Goal: Information Seeking & Learning: Learn about a topic

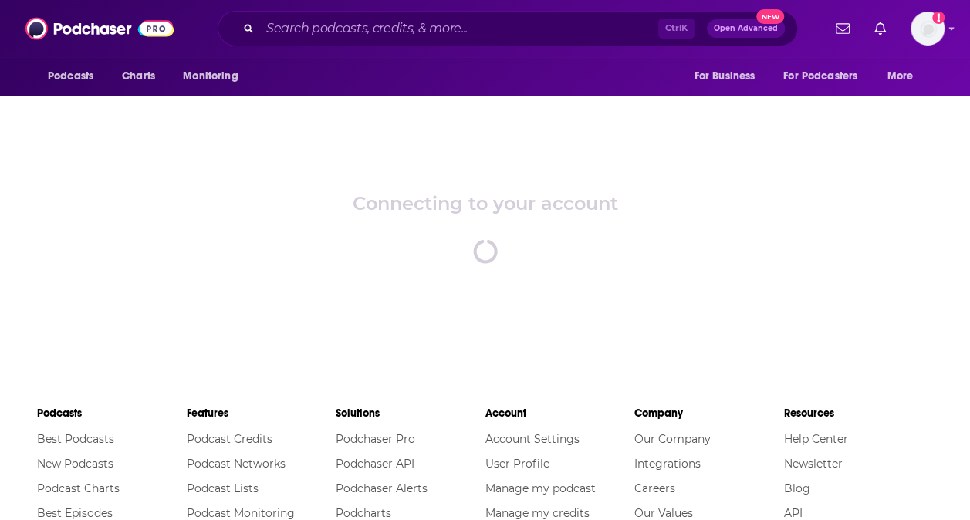
click at [943, 32] on div "Podcasts Charts Monitoring Ctrl K Open Advanced New For Business For Podcasters…" at bounding box center [485, 28] width 970 height 57
click at [938, 31] on img "Logged in as nshort92" at bounding box center [927, 29] width 34 height 34
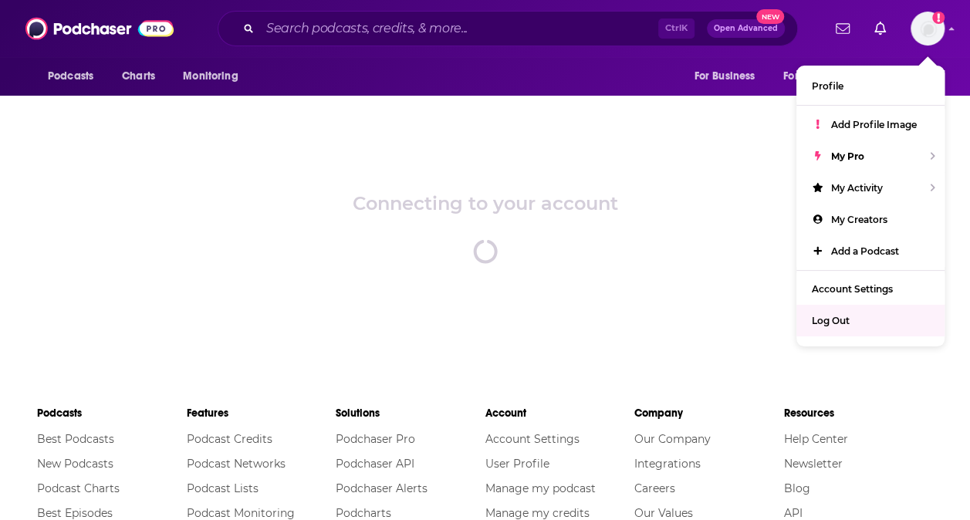
click at [712, 144] on div "Connecting to your account spinner" at bounding box center [485, 228] width 970 height 270
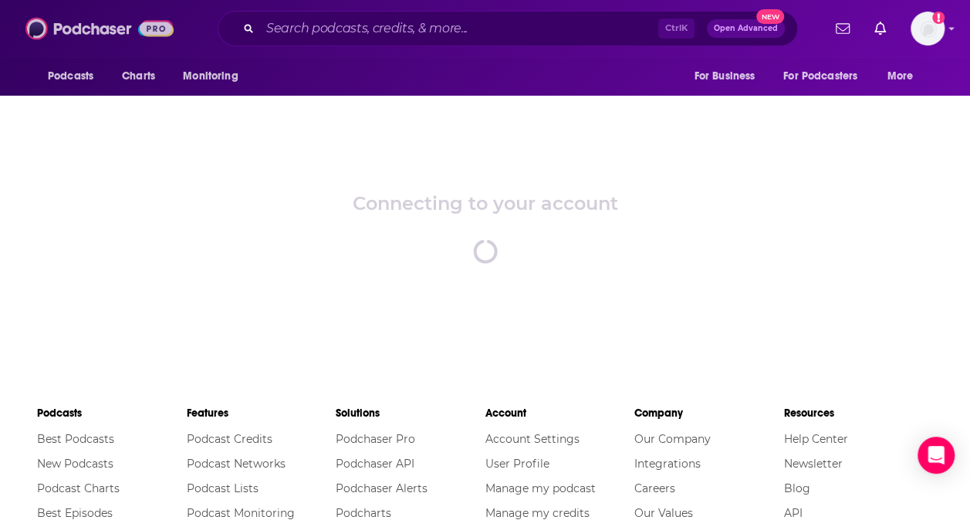
click at [110, 29] on img at bounding box center [99, 28] width 148 height 29
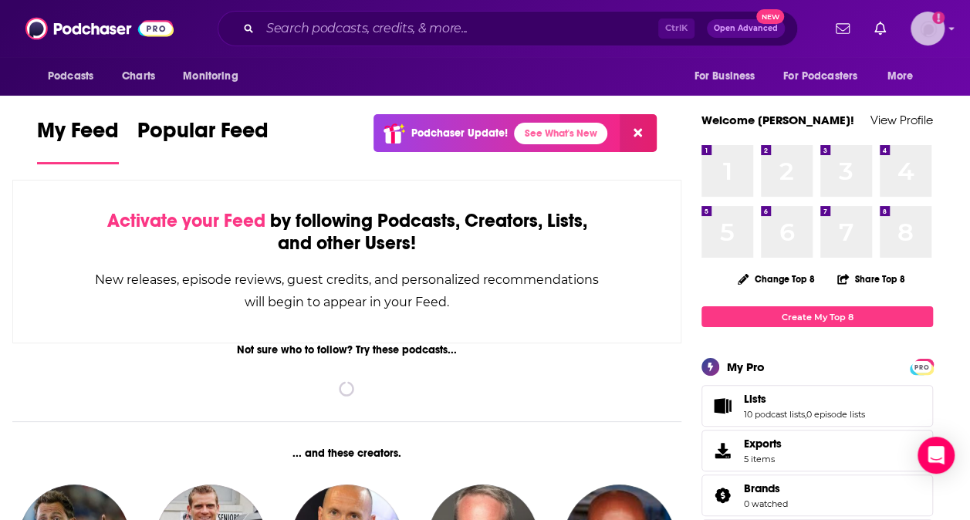
click at [939, 29] on img "Logged in as nshort92" at bounding box center [927, 29] width 34 height 34
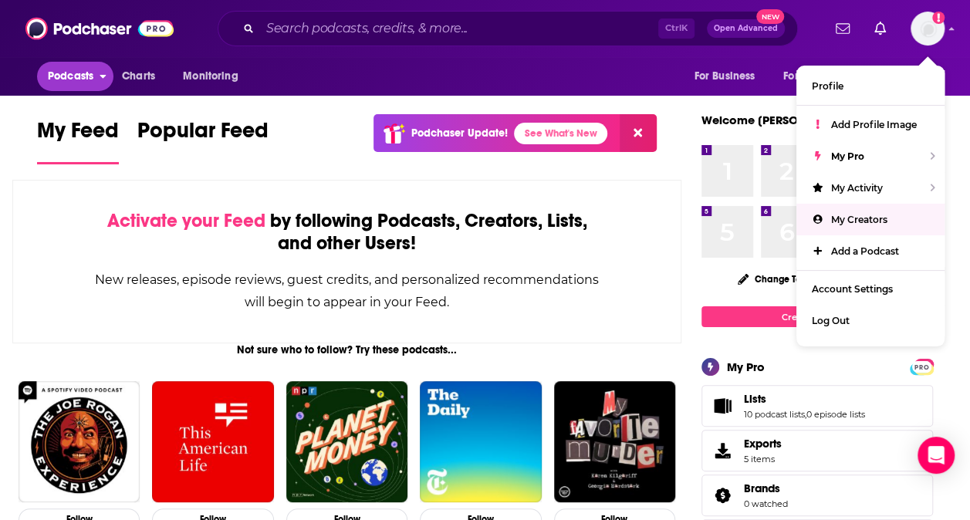
click at [86, 66] on span "Podcasts" at bounding box center [71, 77] width 46 height 22
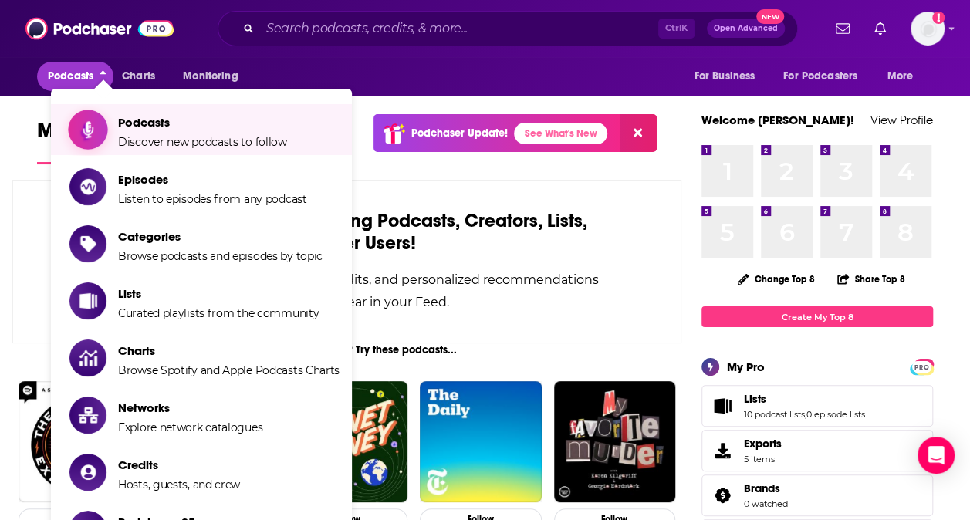
click at [184, 123] on span "Podcasts" at bounding box center [202, 122] width 169 height 15
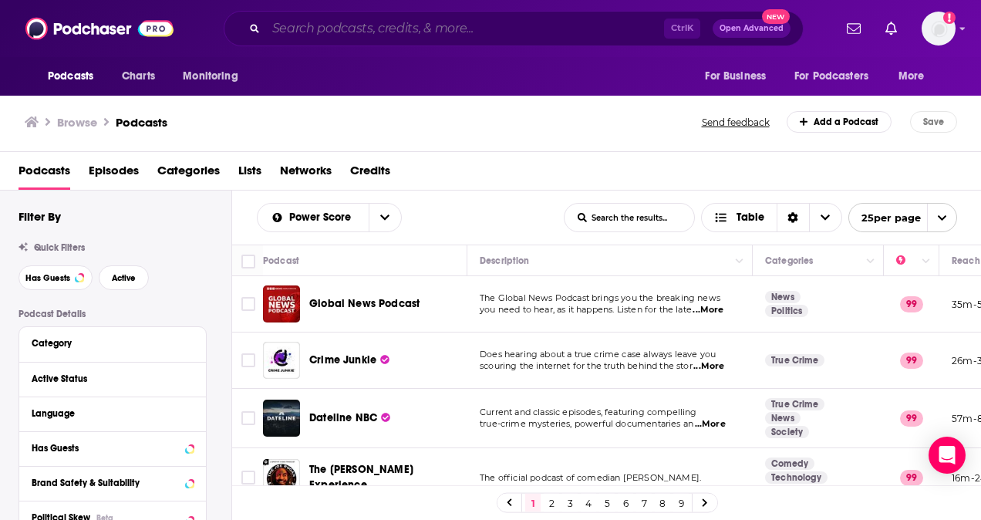
click at [389, 36] on input "Search podcasts, credits, & more..." at bounding box center [465, 28] width 398 height 25
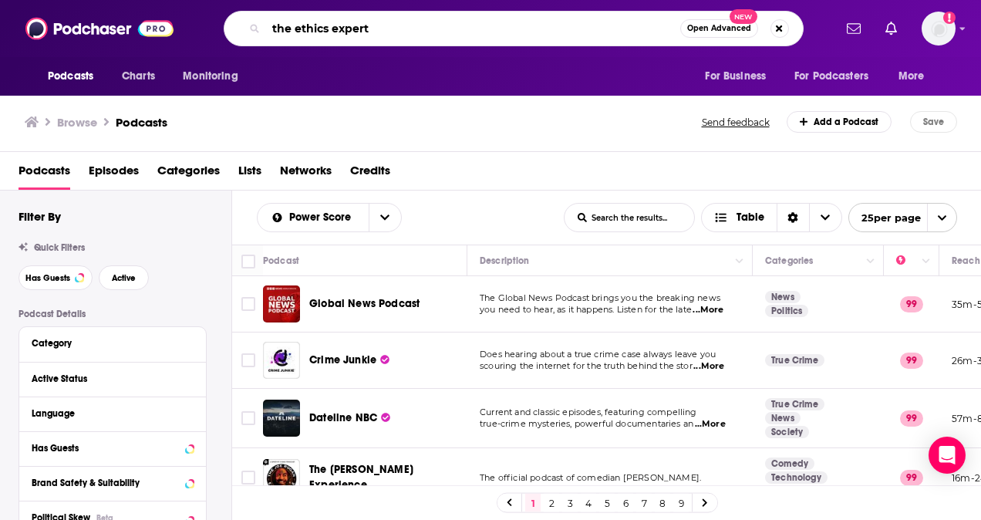
type input "the ethics experts"
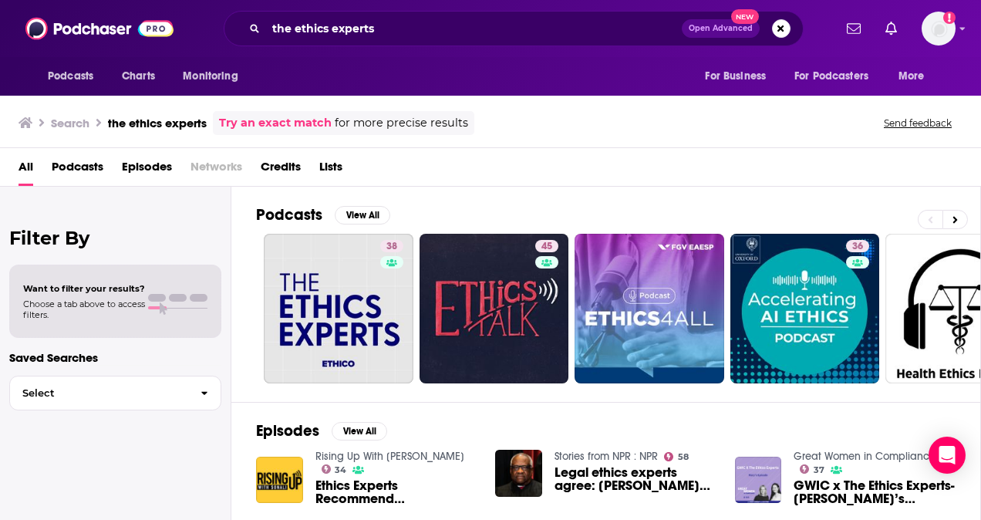
click at [86, 175] on span "Podcasts" at bounding box center [78, 170] width 52 height 32
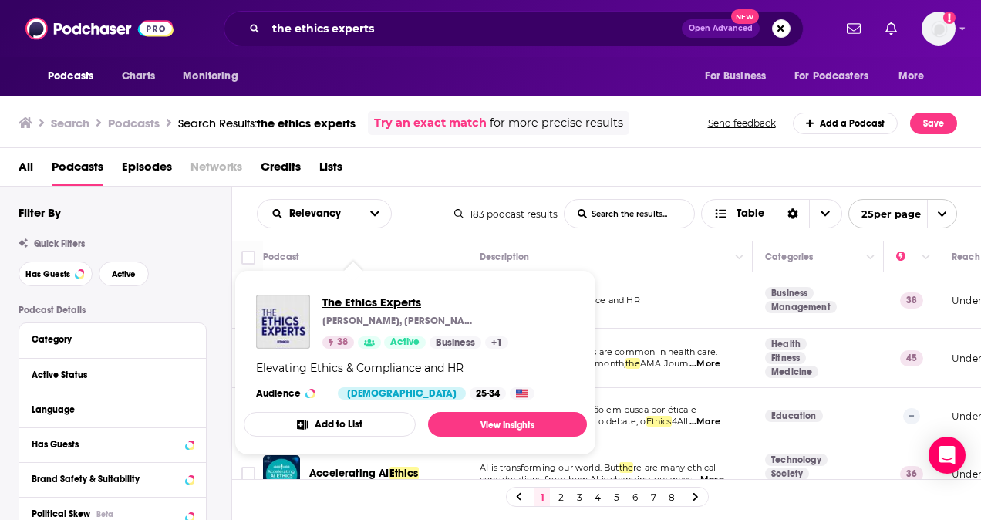
click at [363, 308] on span "The Ethics Experts" at bounding box center [415, 302] width 186 height 15
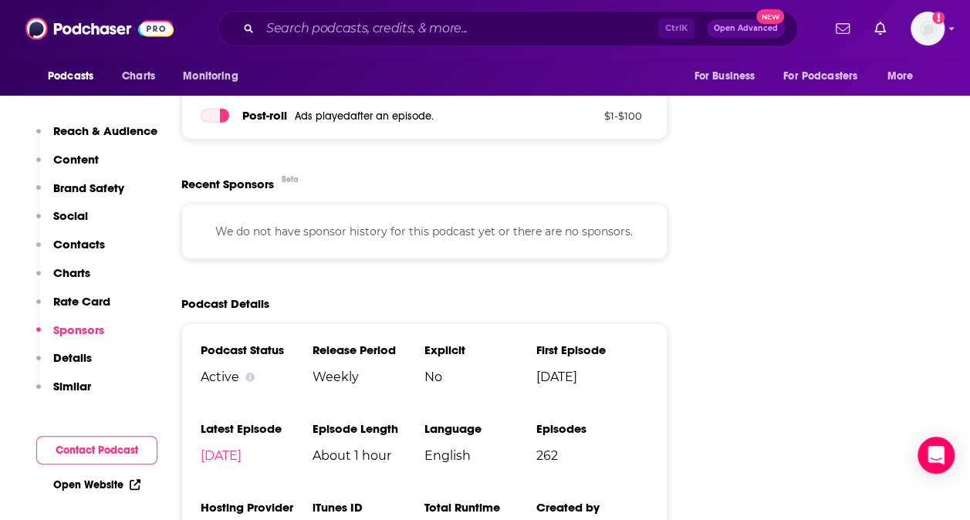
scroll to position [2083, 0]
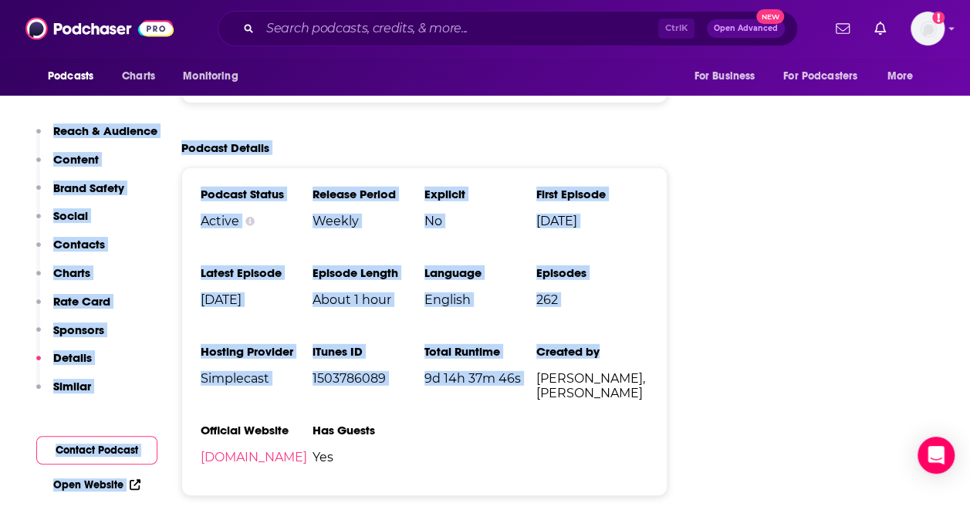
drag, startPoint x: 19, startPoint y: 120, endPoint x: 679, endPoint y: 336, distance: 694.7
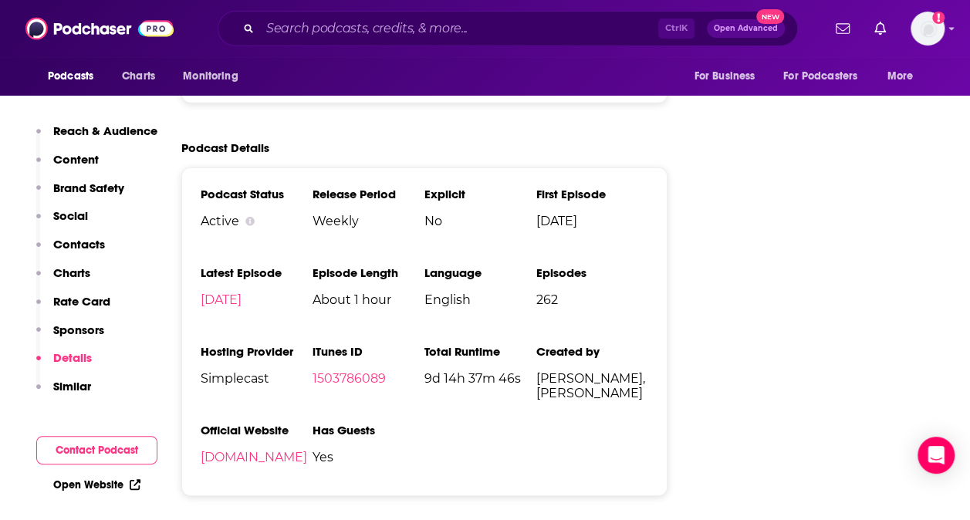
drag, startPoint x: 679, startPoint y: 336, endPoint x: 819, endPoint y: 370, distance: 144.6
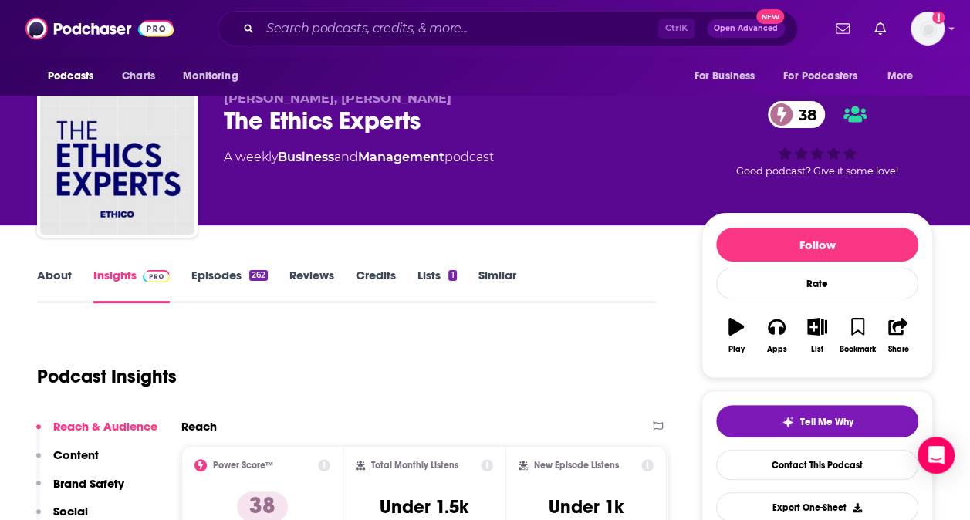
scroll to position [0, 0]
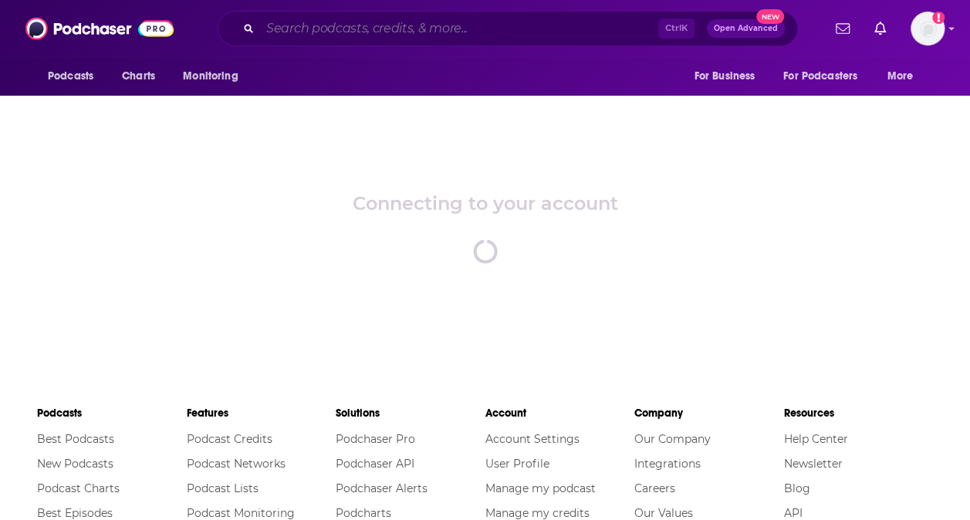
click at [410, 32] on input "Search podcasts, credits, & more..." at bounding box center [459, 28] width 398 height 25
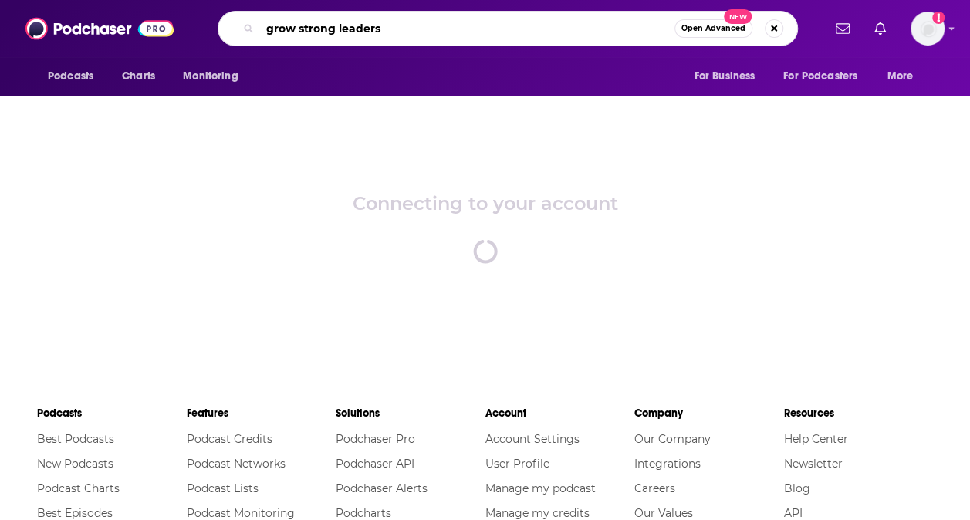
type input "grow strong leaders"
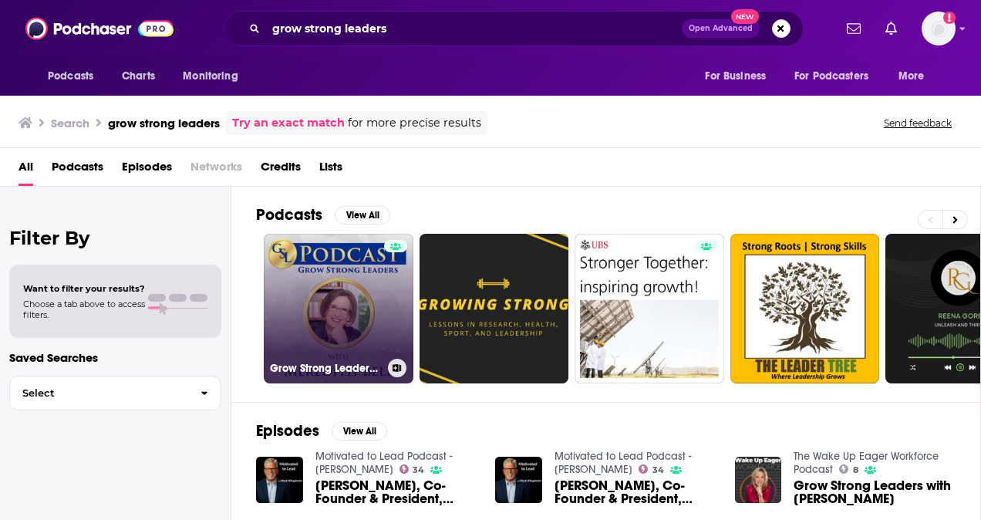
click at [343, 289] on link "Grow Strong Leaders Podcast" at bounding box center [339, 309] width 150 height 150
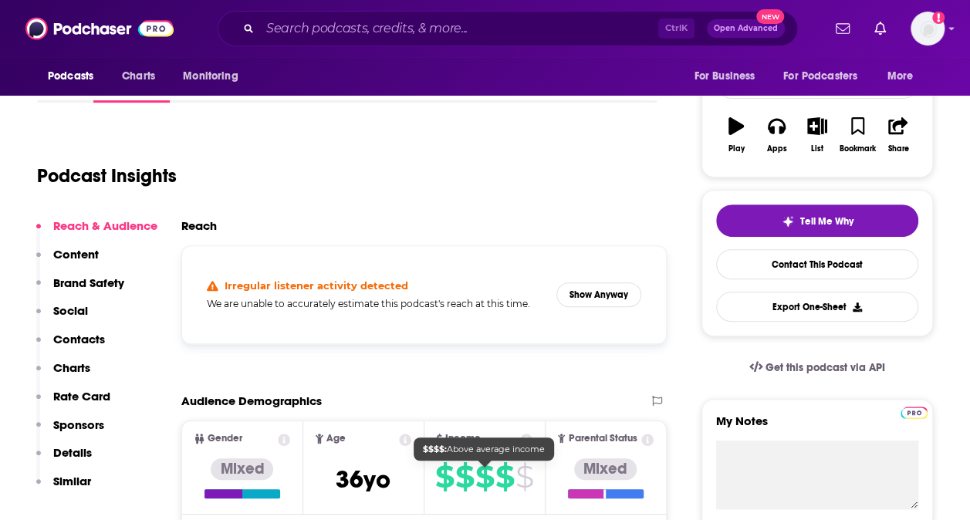
scroll to position [77, 0]
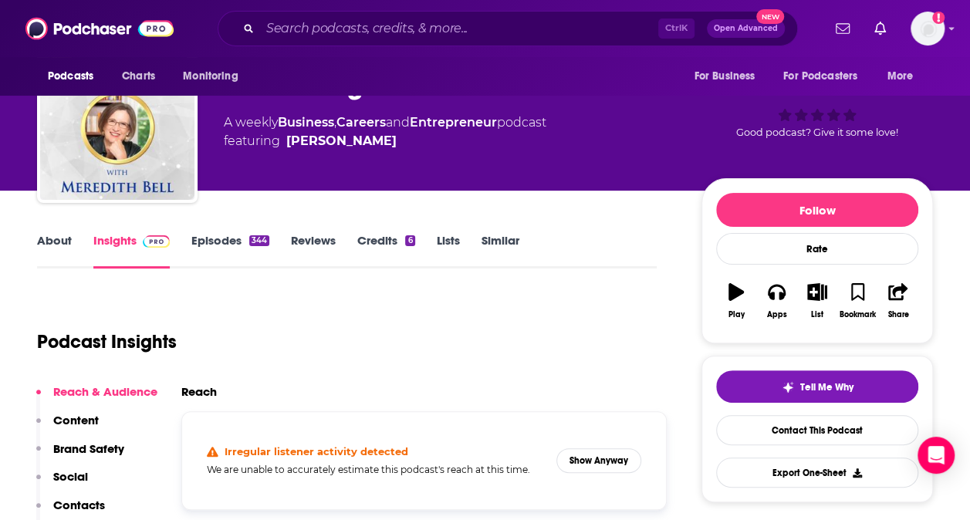
scroll to position [231, 0]
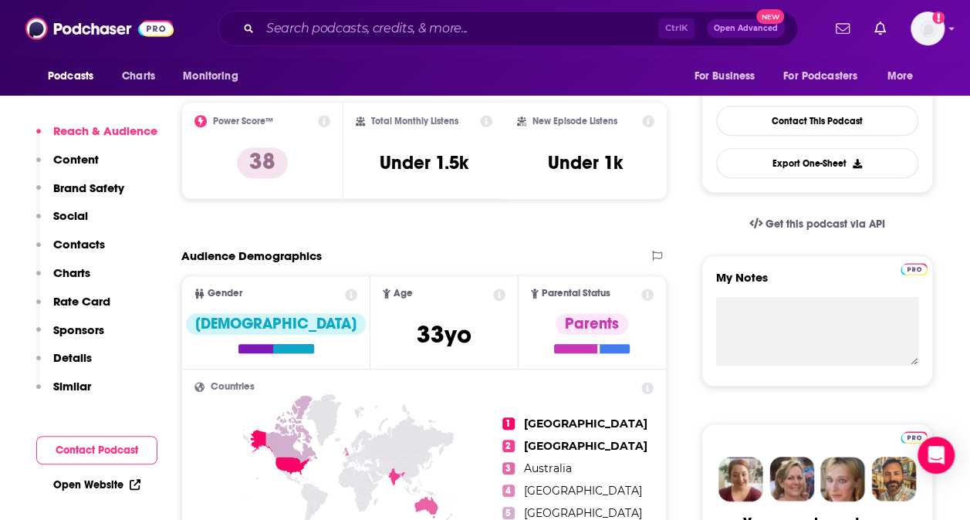
scroll to position [386, 0]
